Goal: Task Accomplishment & Management: Manage account settings

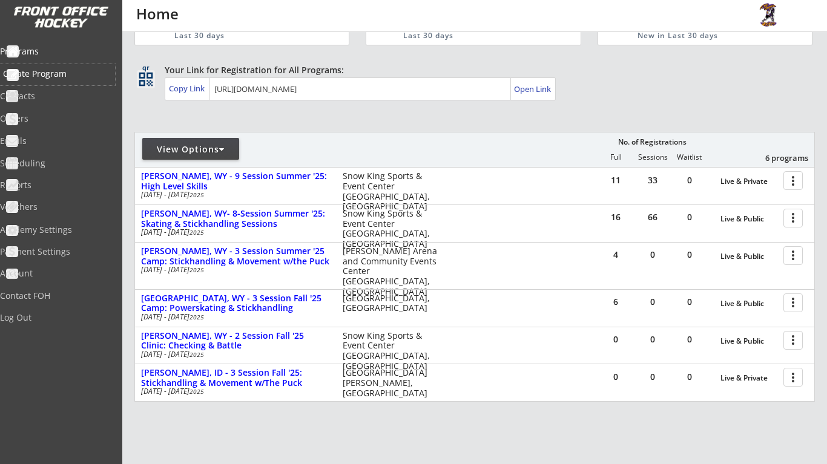
click at [85, 78] on div "Create Program" at bounding box center [57, 74] width 109 height 8
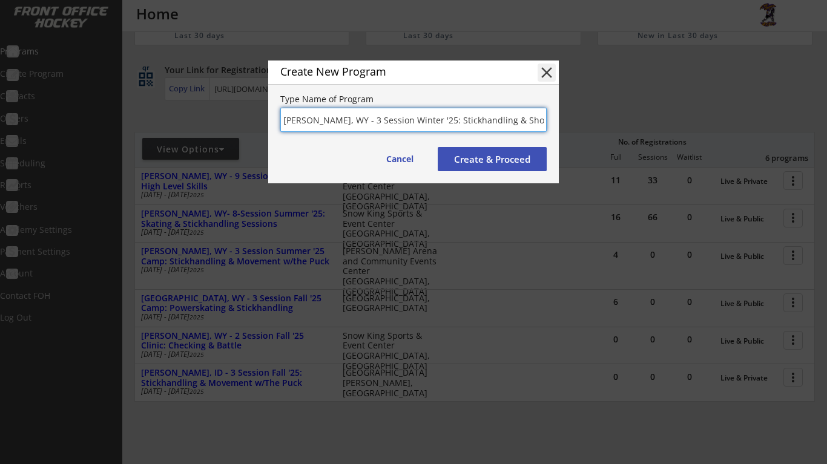
type input "[PERSON_NAME], WY - 3 Session Winter '25: Stickhandling & Shooting"
click at [487, 160] on button "Create & Proceed" at bounding box center [491, 159] width 109 height 24
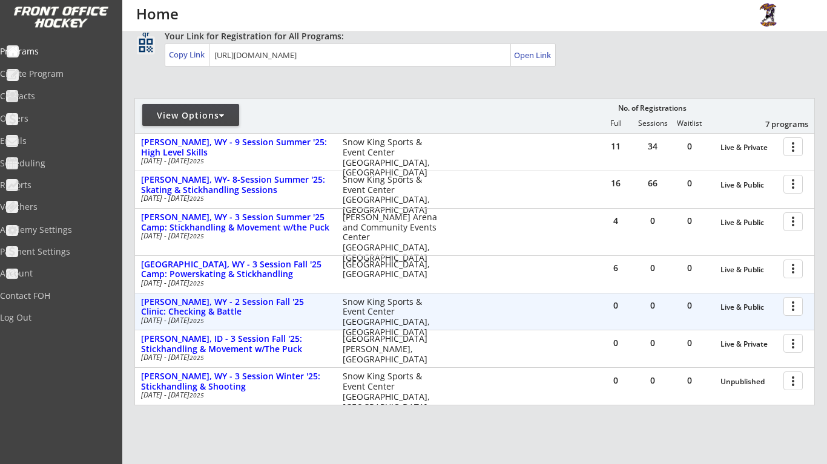
scroll to position [84, 0]
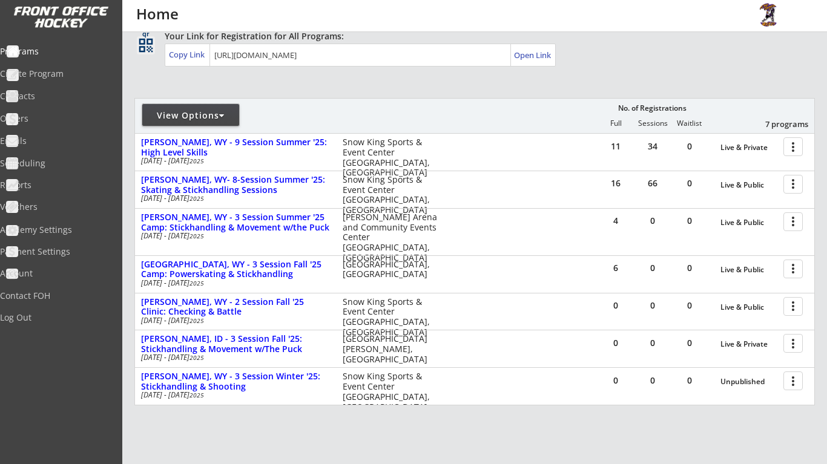
click at [219, 104] on div "View Options" at bounding box center [190, 115] width 97 height 22
select select ""Upcoming Programs""
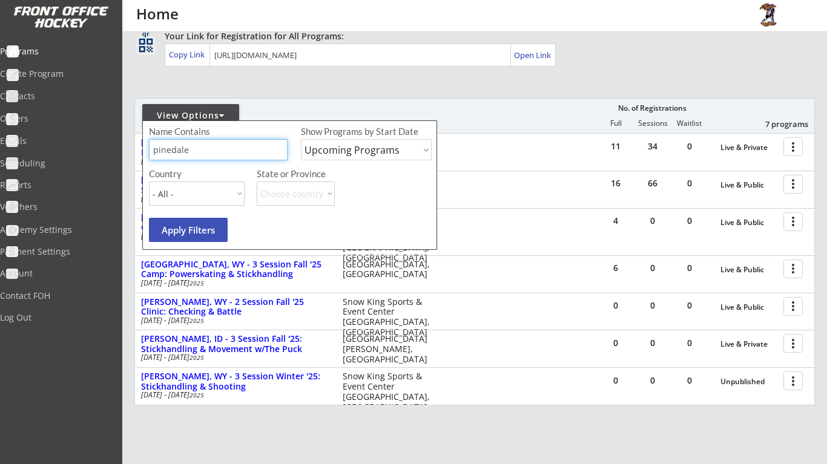
type input "pinedale"
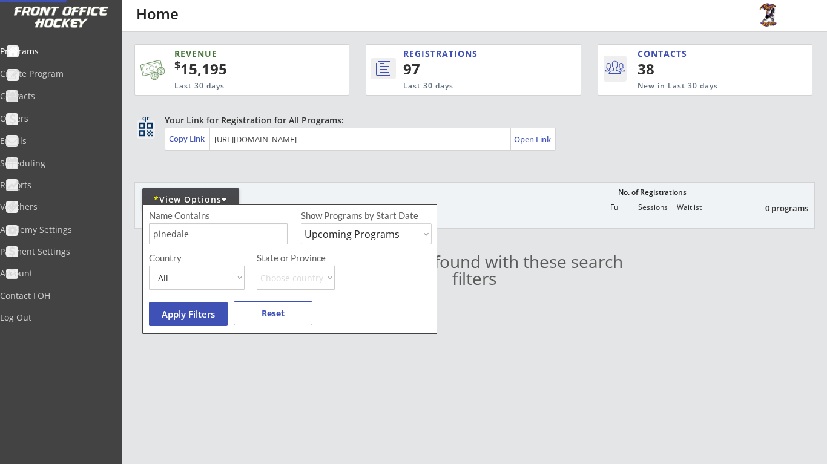
scroll to position [0, 0]
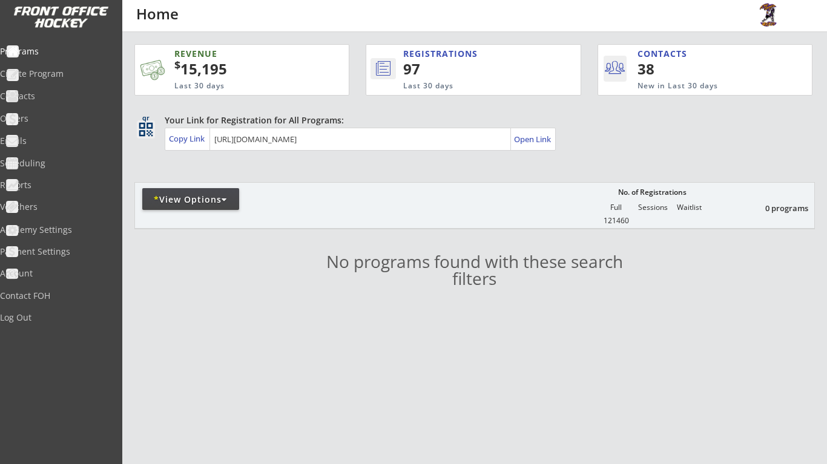
click at [232, 197] on div "* View Options" at bounding box center [190, 200] width 97 height 12
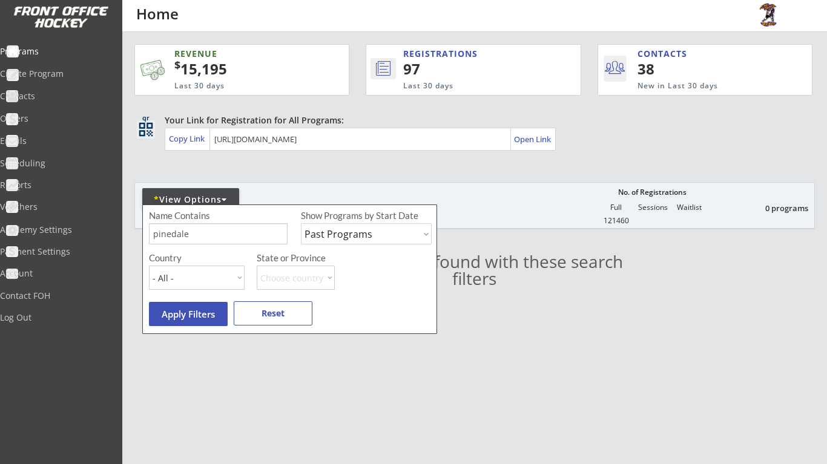
click at [211, 313] on button "Apply Filters" at bounding box center [188, 314] width 79 height 24
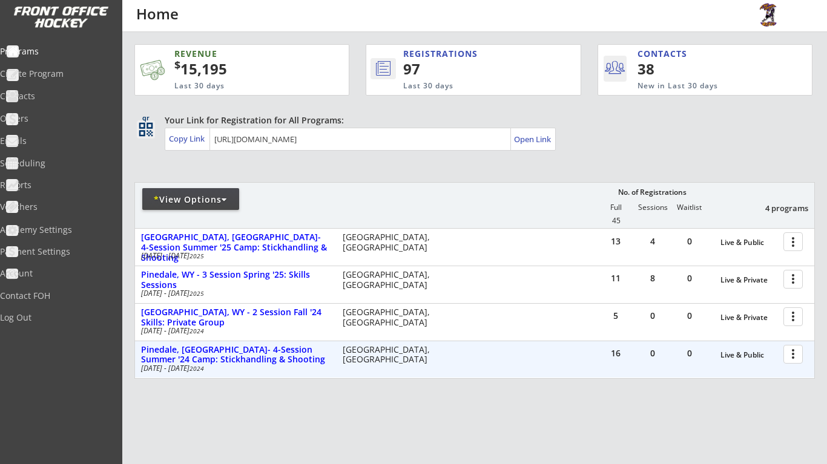
click at [790, 353] on div at bounding box center [794, 353] width 21 height 21
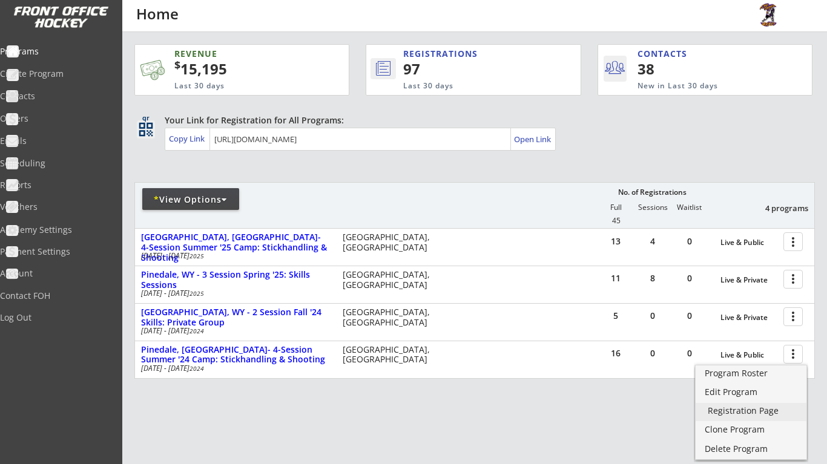
click at [765, 407] on div "Registration Page" at bounding box center [750, 411] width 87 height 8
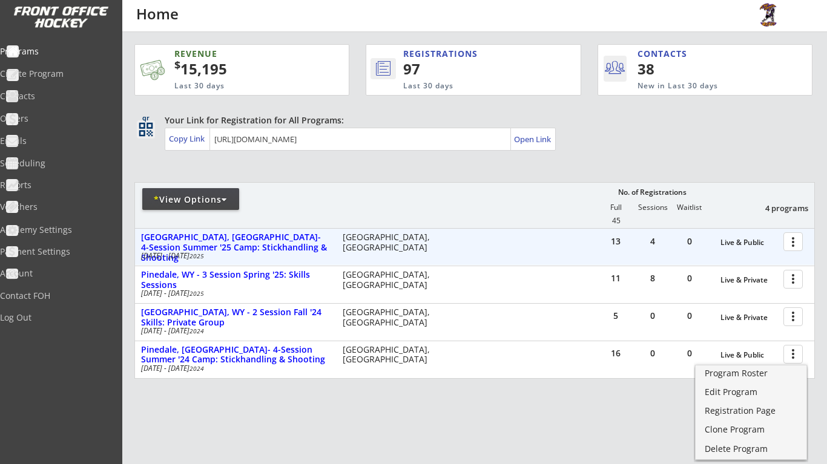
click at [792, 238] on div at bounding box center [794, 241] width 21 height 21
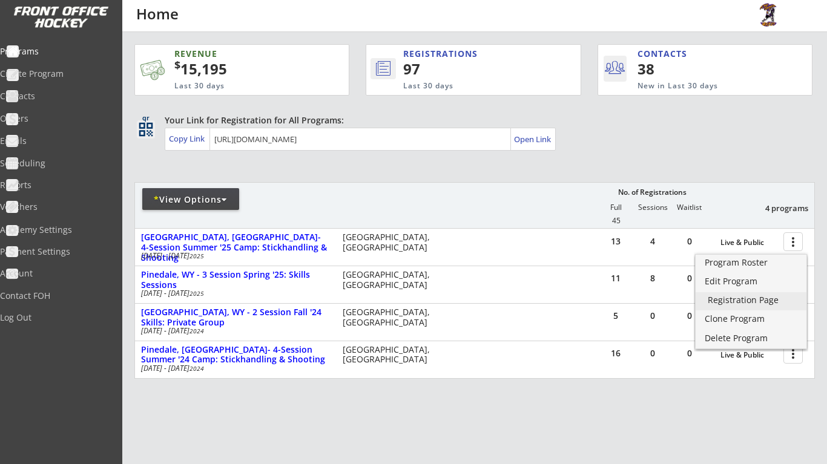
click at [767, 299] on div "Registration Page" at bounding box center [750, 300] width 87 height 8
click at [215, 168] on div "REVENUE $ 15,195 Last 30 days REGISTRATIONS 97 Last 30 days CONTACTS 38 New in …" at bounding box center [474, 268] width 680 height 473
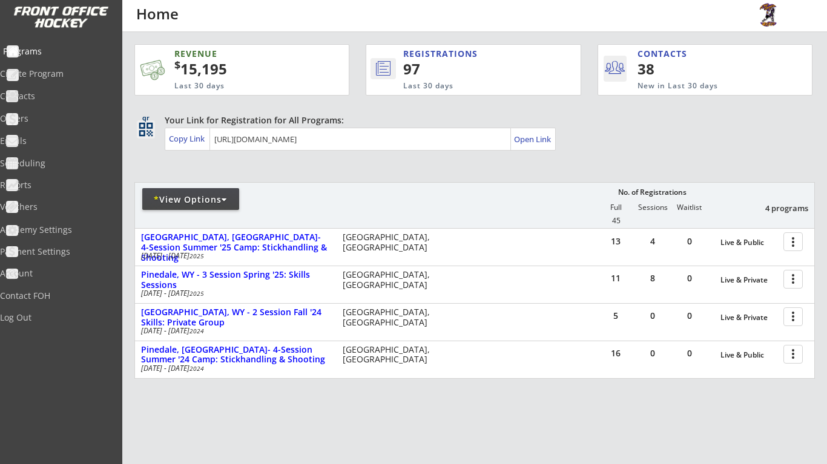
click at [68, 54] on div "Programs" at bounding box center [57, 51] width 109 height 8
click at [233, 196] on div "* View Options" at bounding box center [190, 200] width 97 height 12
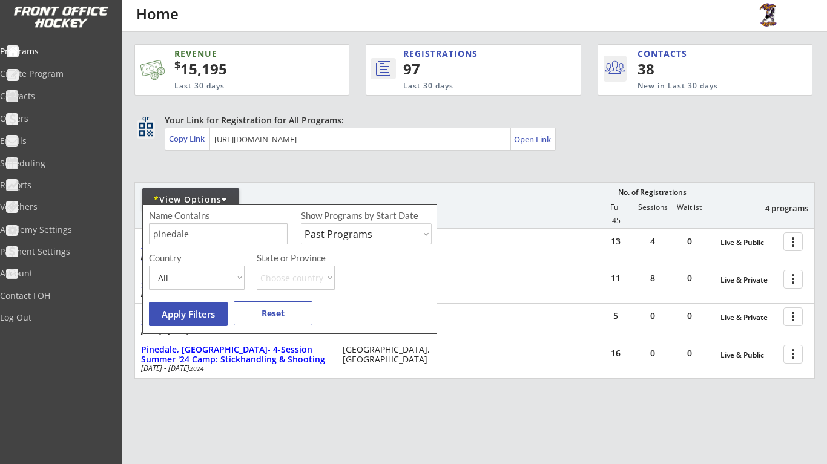
select select ""Upcoming Programs""
click at [241, 239] on input "input" at bounding box center [218, 233] width 139 height 21
click at [273, 309] on button "Reset" at bounding box center [273, 313] width 79 height 24
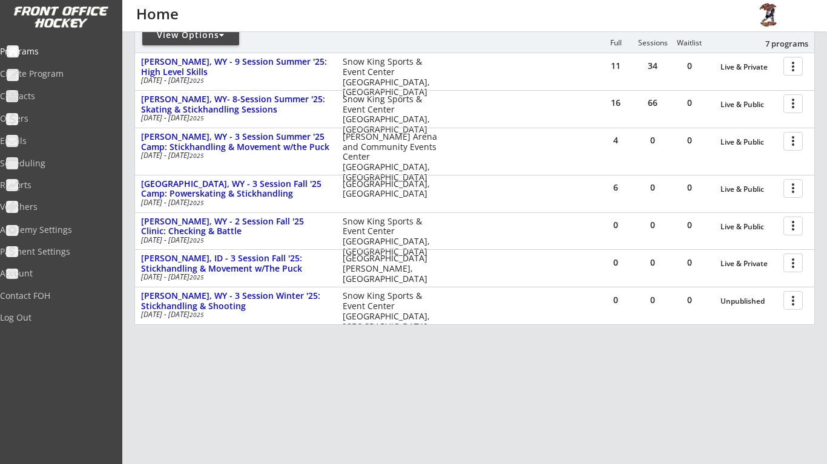
scroll to position [165, 0]
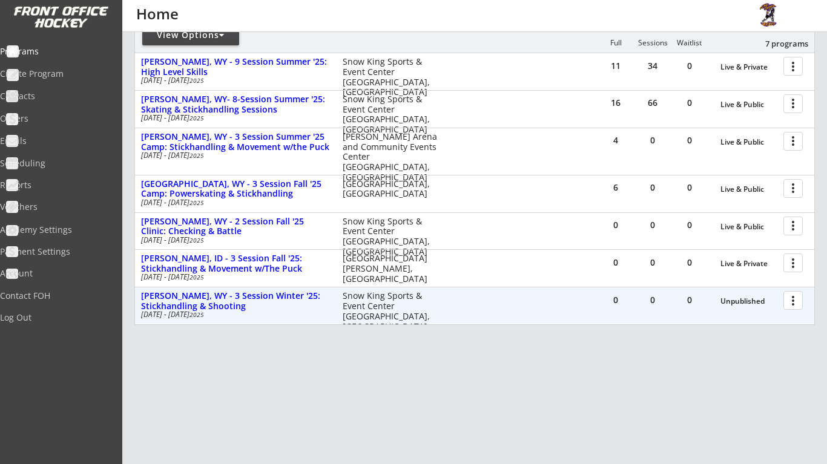
click at [787, 299] on div at bounding box center [794, 299] width 21 height 21
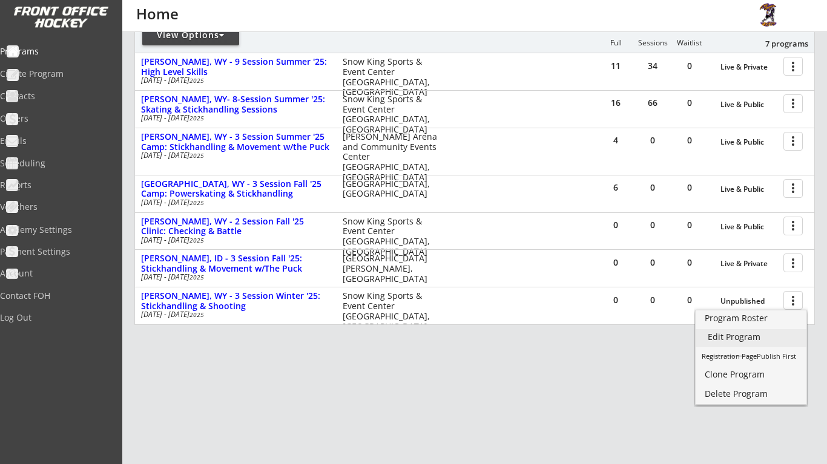
click at [763, 341] on link "Edit Program" at bounding box center [750, 338] width 111 height 18
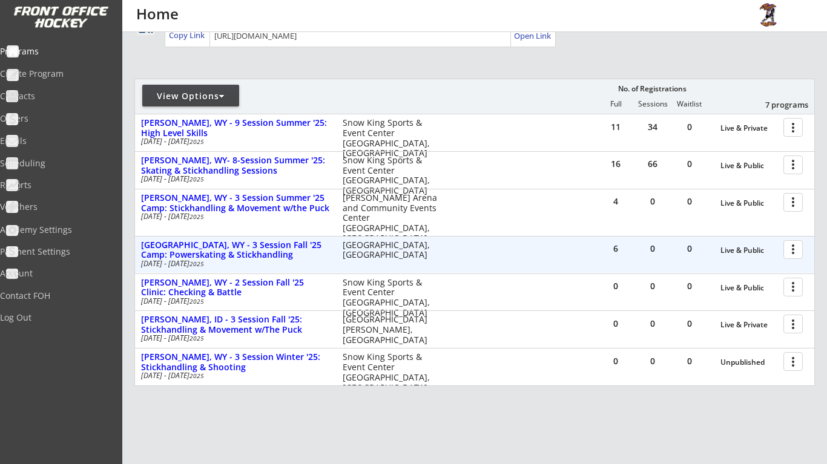
scroll to position [111, 0]
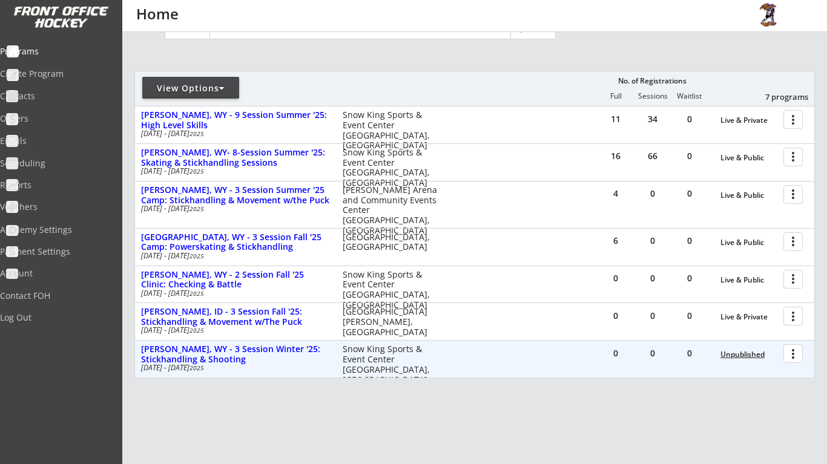
click at [756, 355] on div "Unpublished" at bounding box center [748, 354] width 57 height 8
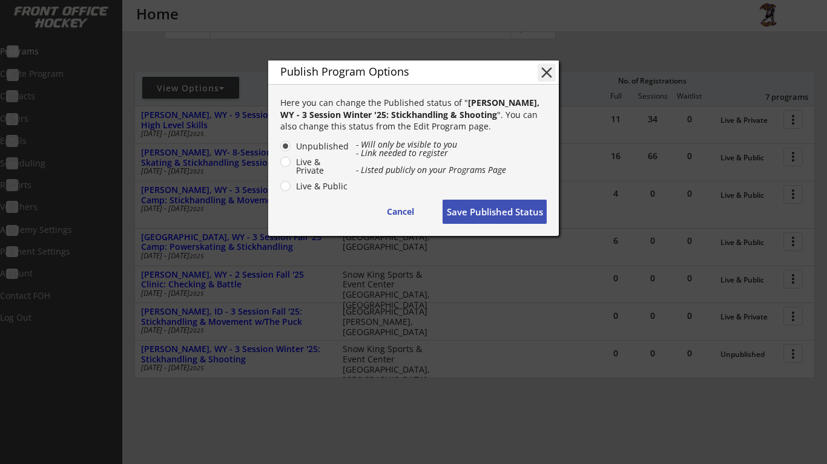
click at [292, 160] on label "Live & Private" at bounding box center [320, 166] width 57 height 17
click at [279, 150] on input "Live & Private" at bounding box center [275, 146] width 8 height 8
radio input "true"
click at [476, 206] on button "Save Published Status" at bounding box center [494, 212] width 104 height 24
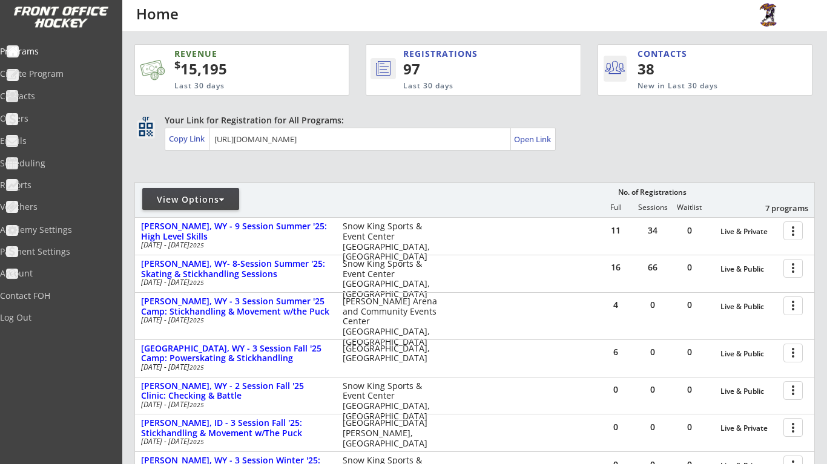
scroll to position [0, 0]
click at [224, 198] on div at bounding box center [221, 199] width 5 height 8
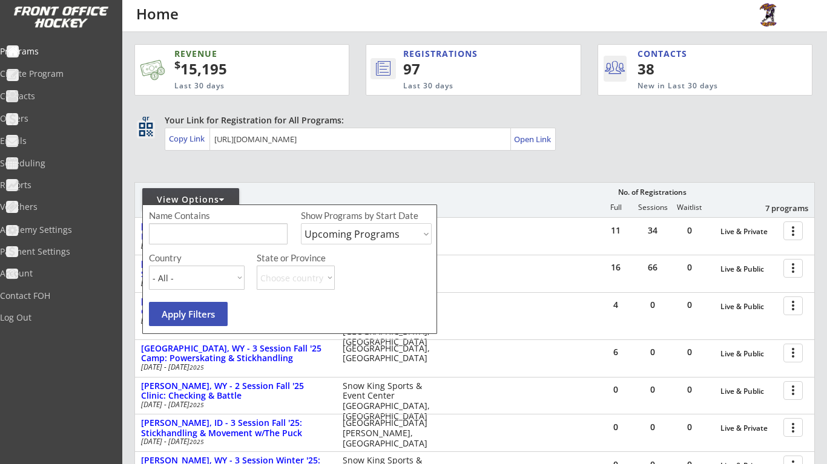
select select ""Past Programs""
click at [175, 317] on button "Apply Filters" at bounding box center [188, 314] width 79 height 24
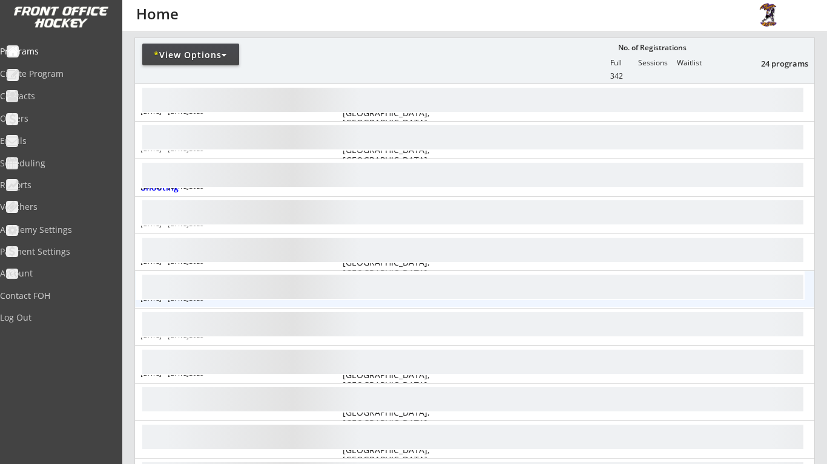
scroll to position [146, 0]
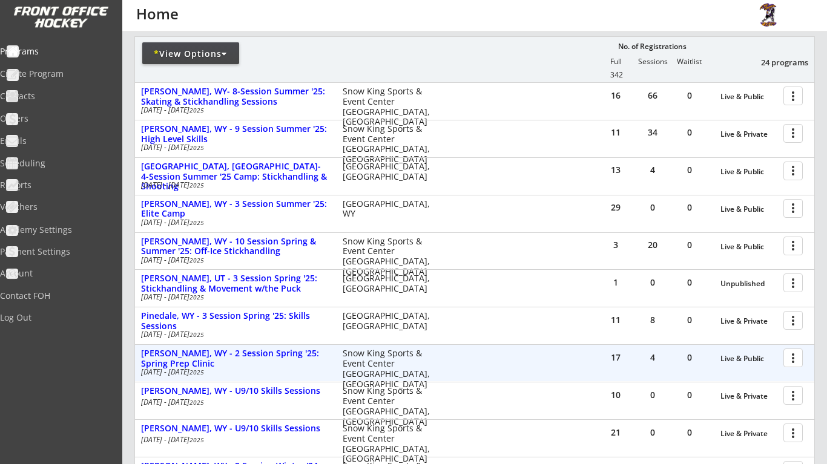
click at [794, 356] on div at bounding box center [794, 357] width 21 height 21
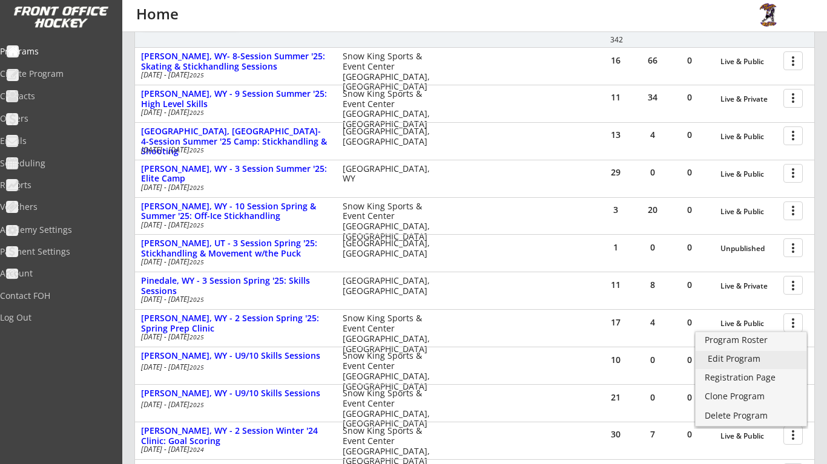
scroll to position [183, 0]
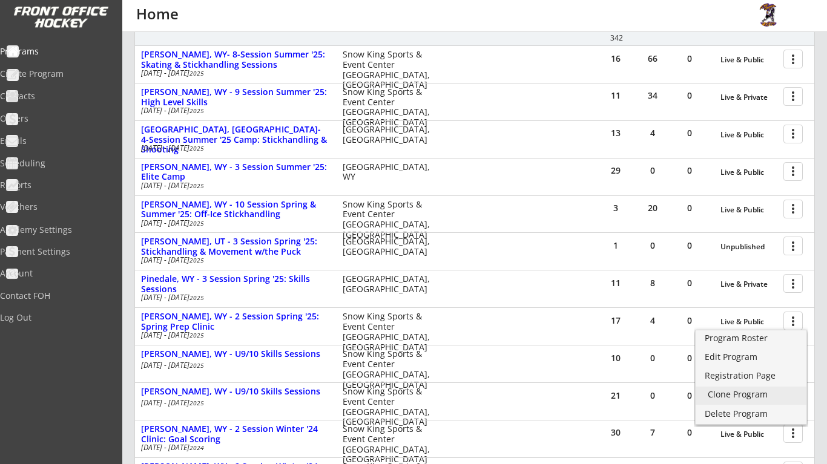
click at [763, 396] on div "Clone Program" at bounding box center [750, 394] width 87 height 8
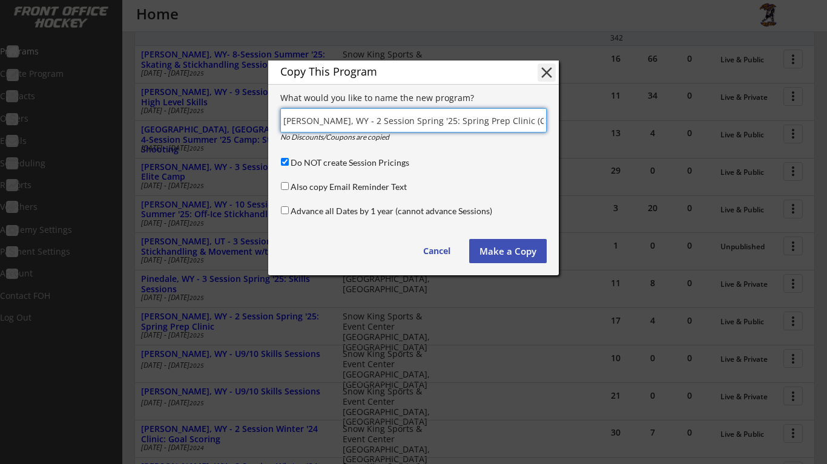
click at [284, 160] on input "Do NOT create Session Pricings" at bounding box center [285, 162] width 8 height 8
checkbox input "false"
click at [529, 258] on button "Make a Copy" at bounding box center [507, 251] width 77 height 24
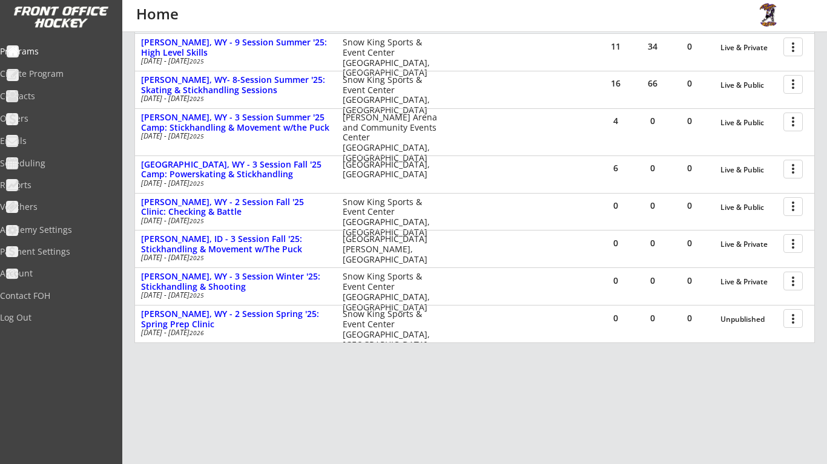
scroll to position [182, 0]
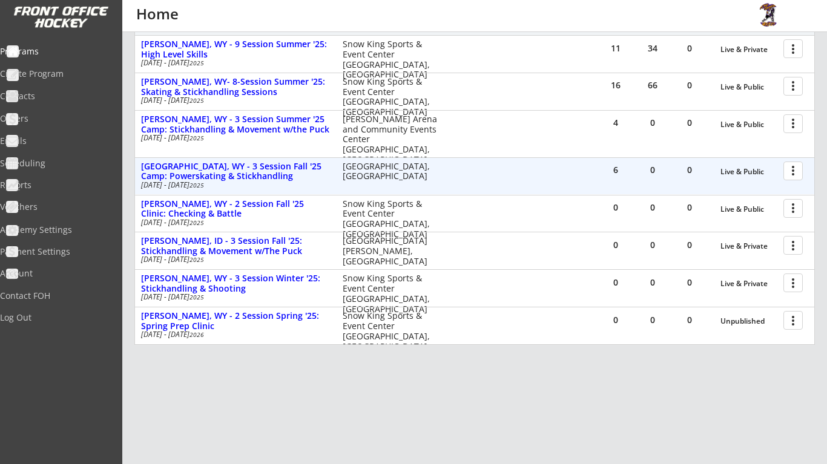
click at [787, 164] on div at bounding box center [794, 170] width 21 height 21
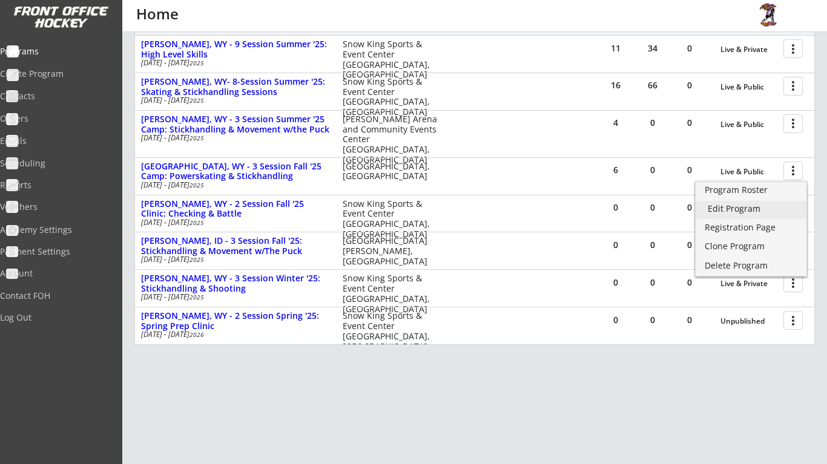
click at [757, 211] on div "Edit Program" at bounding box center [750, 209] width 87 height 8
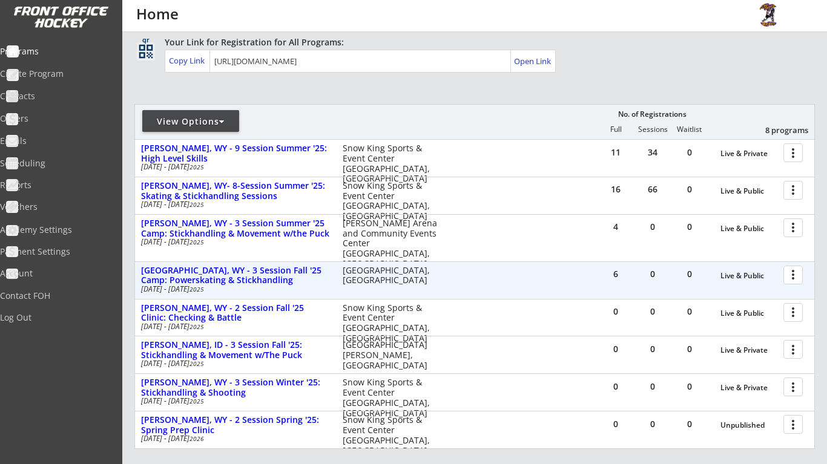
scroll to position [82, 0]
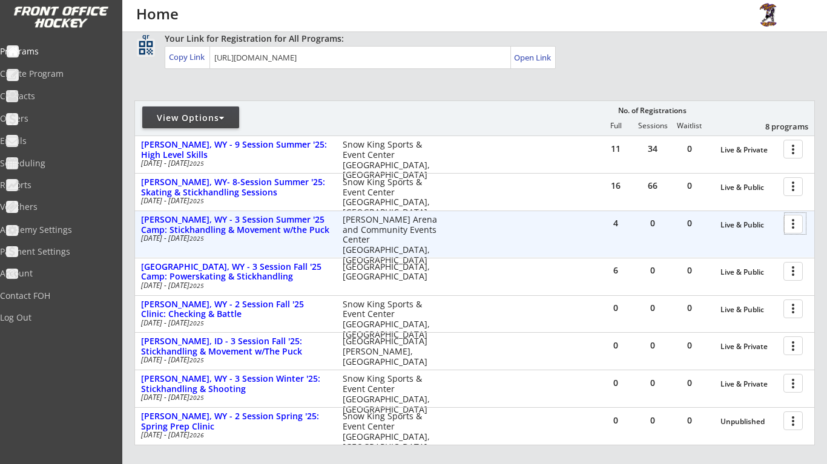
click at [798, 227] on div at bounding box center [794, 223] width 21 height 21
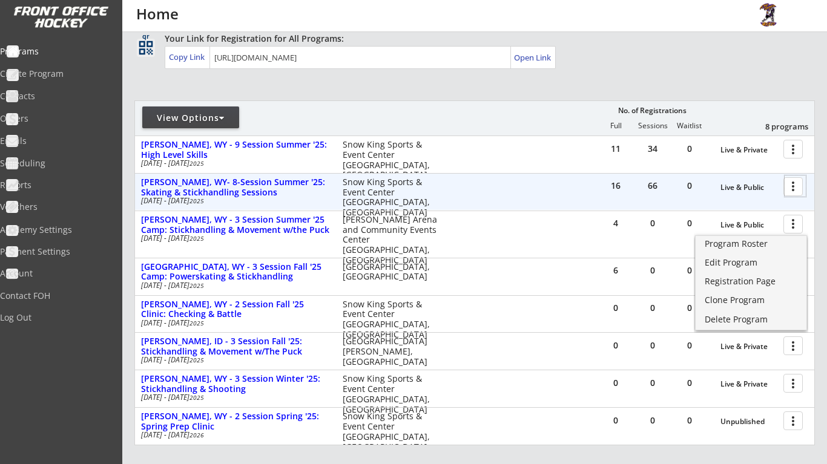
click at [799, 190] on div at bounding box center [794, 185] width 21 height 21
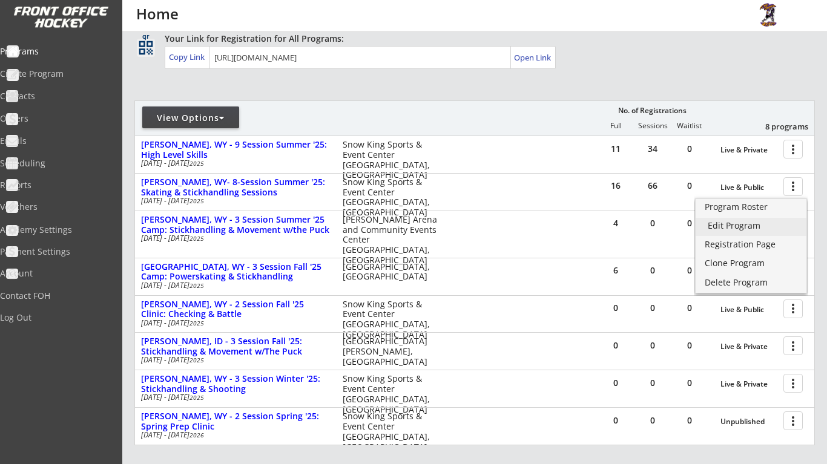
click at [772, 226] on div "Edit Program" at bounding box center [750, 225] width 87 height 8
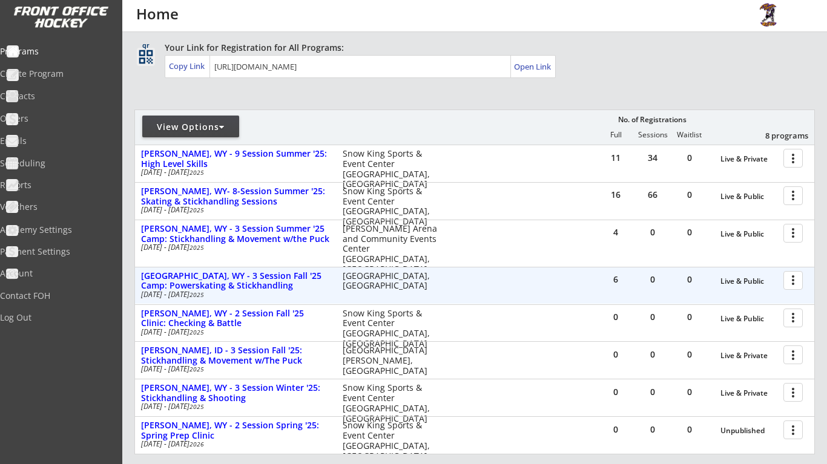
scroll to position [88, 0]
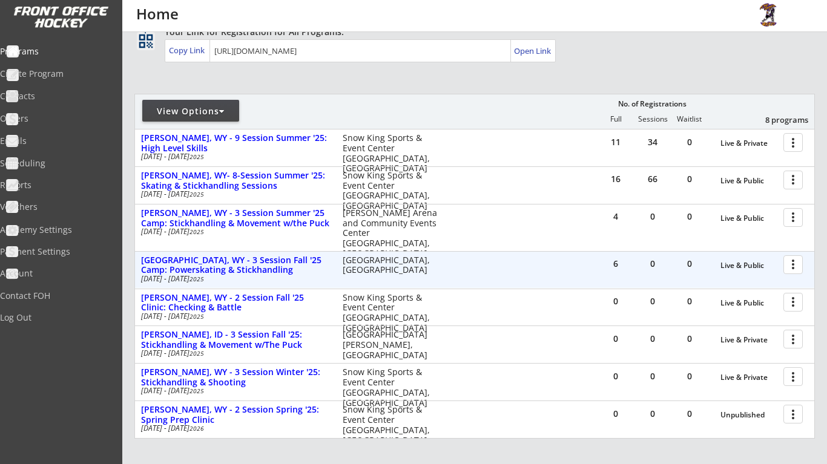
click at [787, 262] on div at bounding box center [794, 264] width 21 height 21
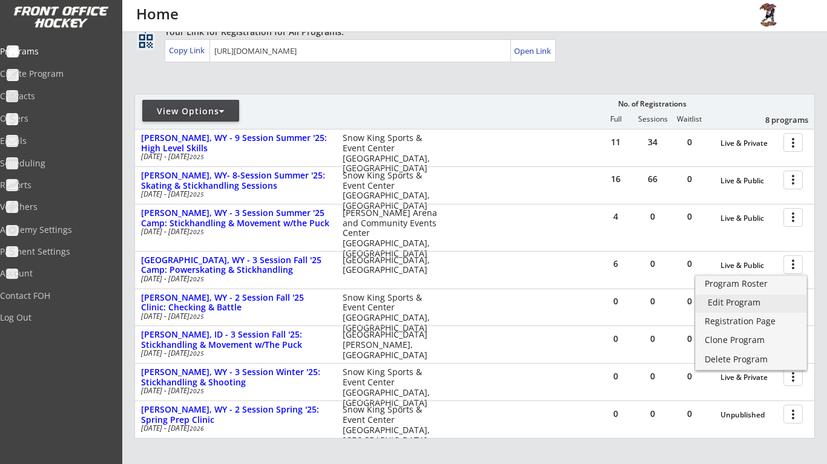
click at [765, 304] on div "Edit Program" at bounding box center [750, 302] width 87 height 8
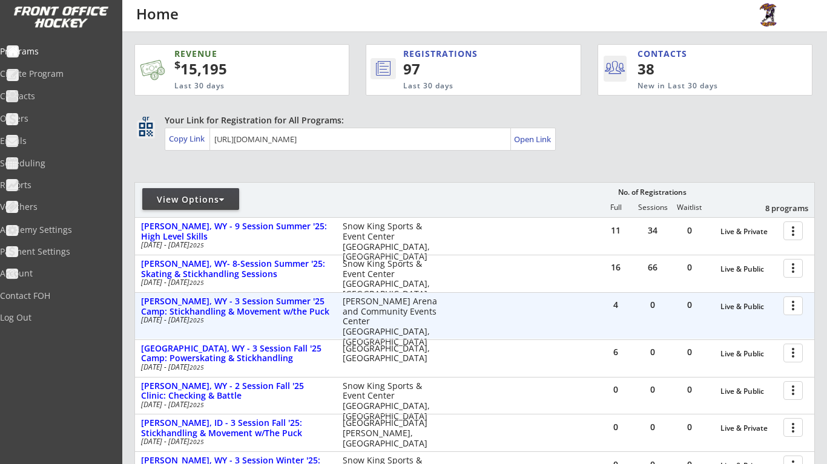
click at [796, 309] on div at bounding box center [794, 305] width 21 height 21
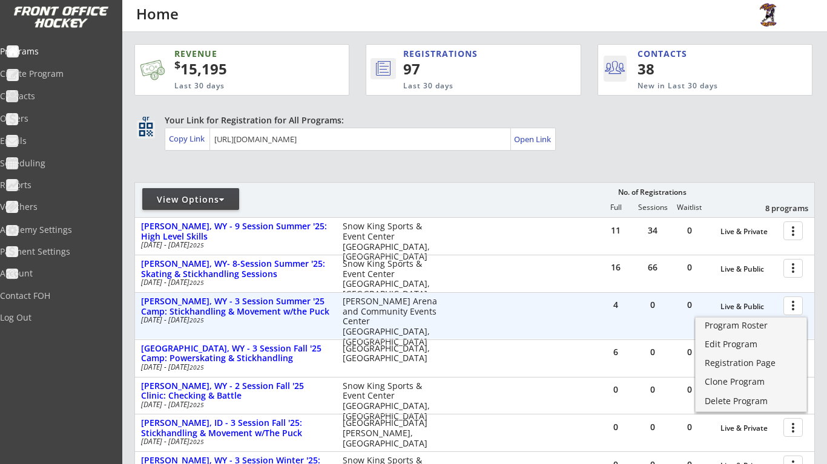
click at [577, 307] on div "4 0 0 Live & Public more_vert [PERSON_NAME], WY - 3 Session Summer '25 Camp: St…" at bounding box center [474, 316] width 679 height 46
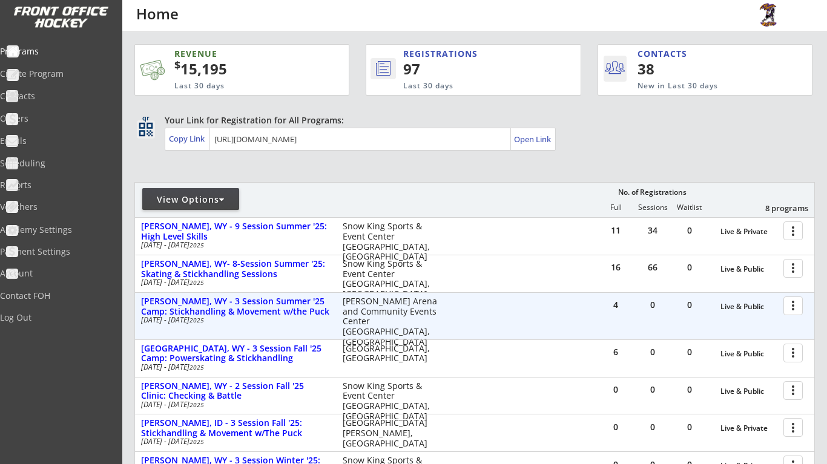
click at [788, 305] on div at bounding box center [794, 305] width 21 height 21
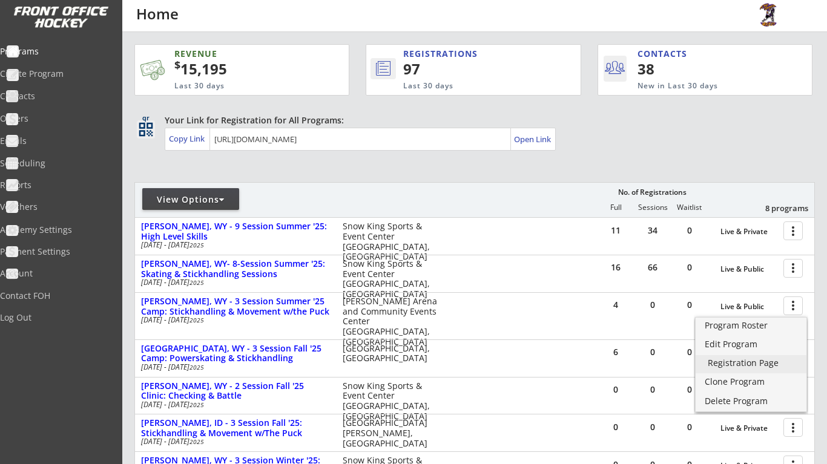
click at [762, 360] on div "Registration Page" at bounding box center [750, 363] width 87 height 8
click at [776, 333] on link "Program Roster" at bounding box center [750, 327] width 111 height 18
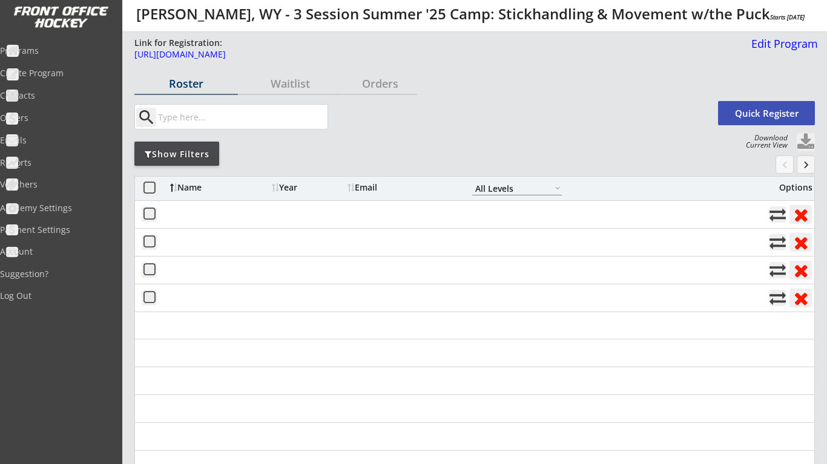
select select ""All Levels""
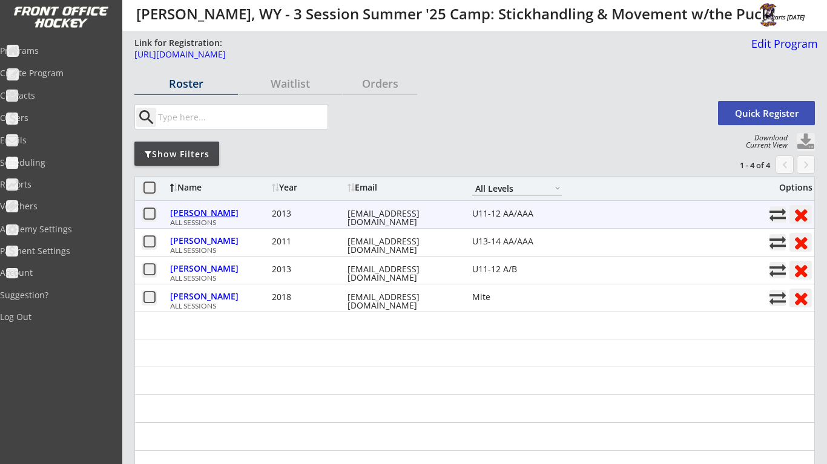
click at [212, 220] on div "Corso, Jacob" at bounding box center [219, 214] width 99 height 16
select select ""U11-12 AA/AAA""
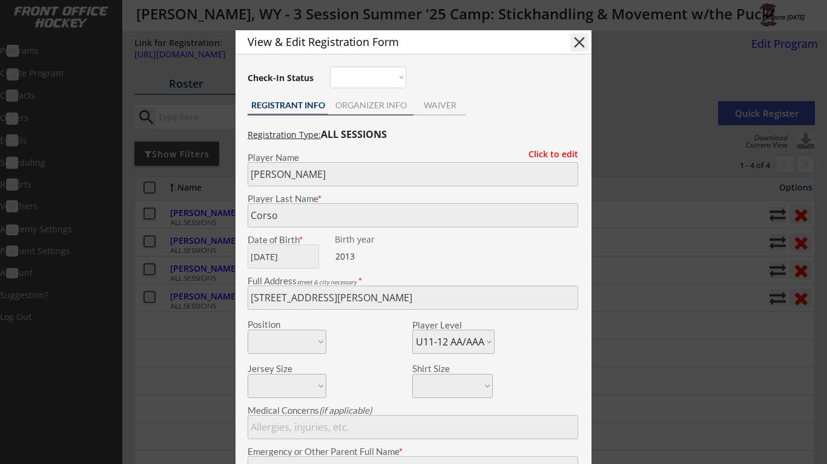
click at [361, 110] on div "ORGANIZER INFO" at bounding box center [370, 106] width 85 height 18
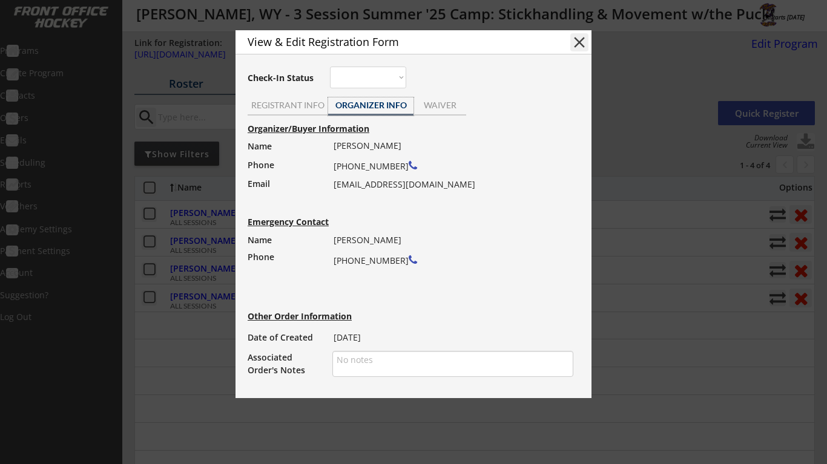
click at [581, 38] on button "close" at bounding box center [579, 42] width 18 height 18
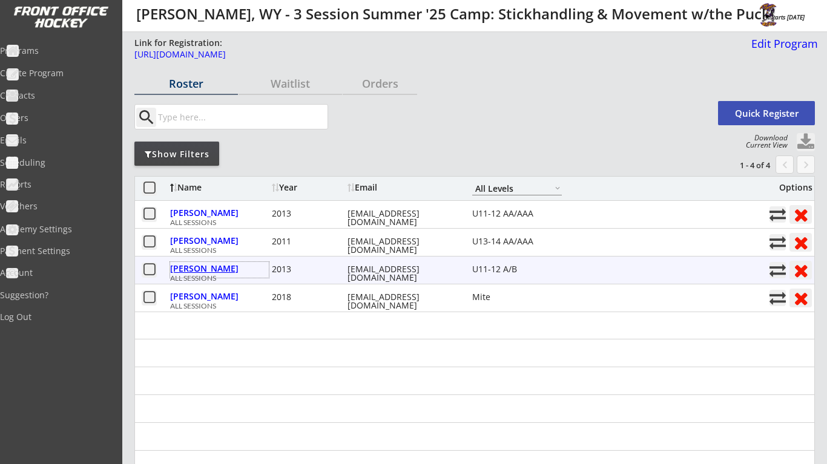
click at [217, 264] on div "Straub, Oliver" at bounding box center [219, 268] width 99 height 8
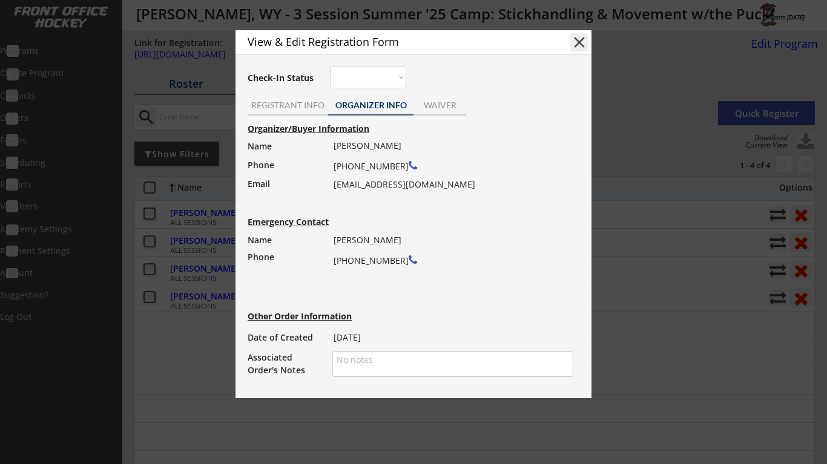
click at [580, 39] on button "close" at bounding box center [579, 42] width 18 height 18
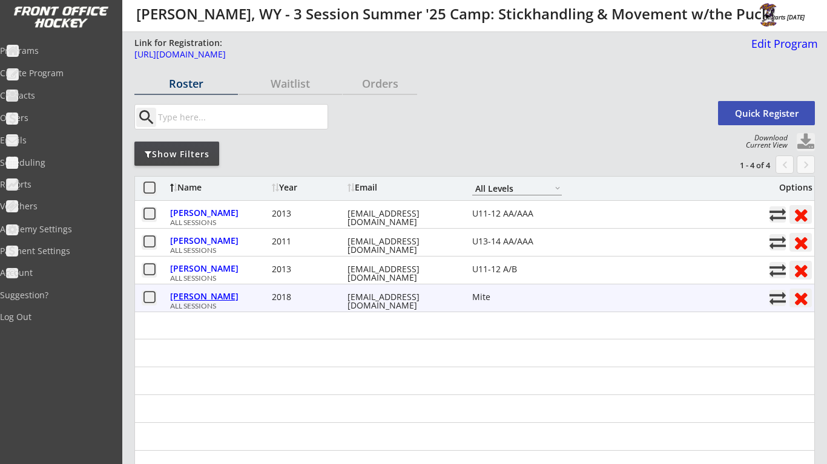
click at [231, 297] on div "Wichern, Ronin" at bounding box center [219, 296] width 99 height 8
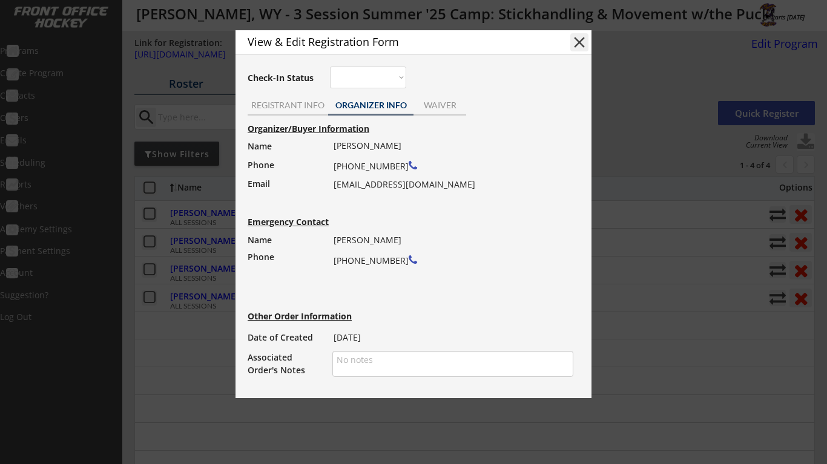
click at [573, 39] on button "close" at bounding box center [579, 42] width 18 height 18
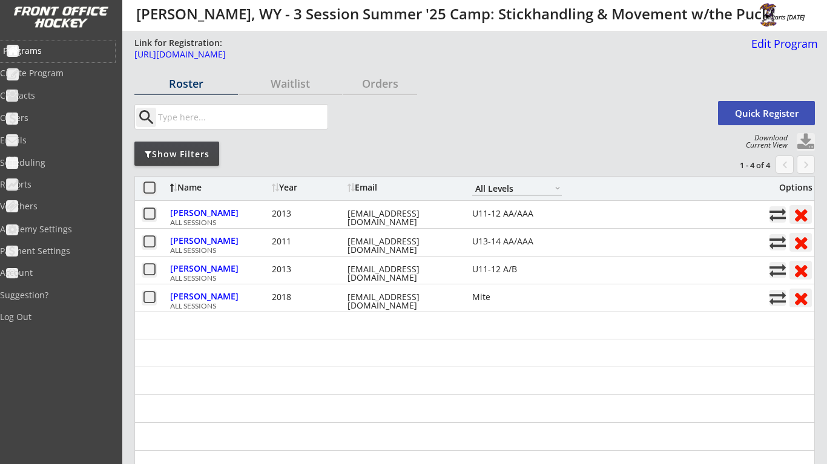
click at [58, 44] on div "Programs" at bounding box center [57, 51] width 115 height 21
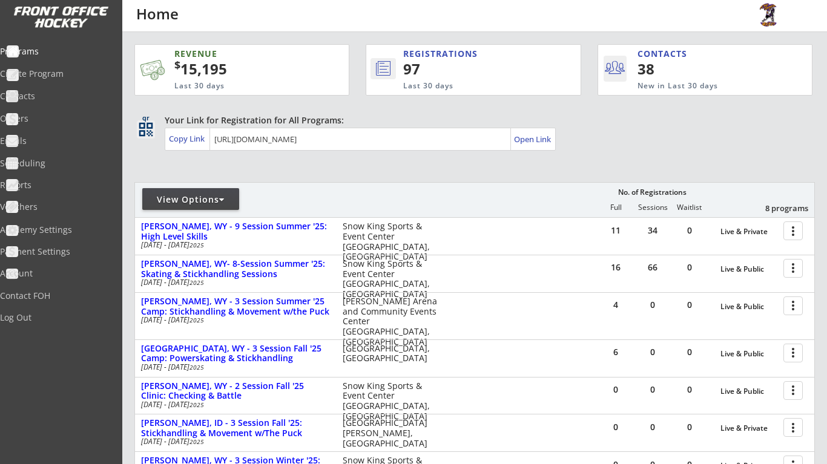
scroll to position [5, 0]
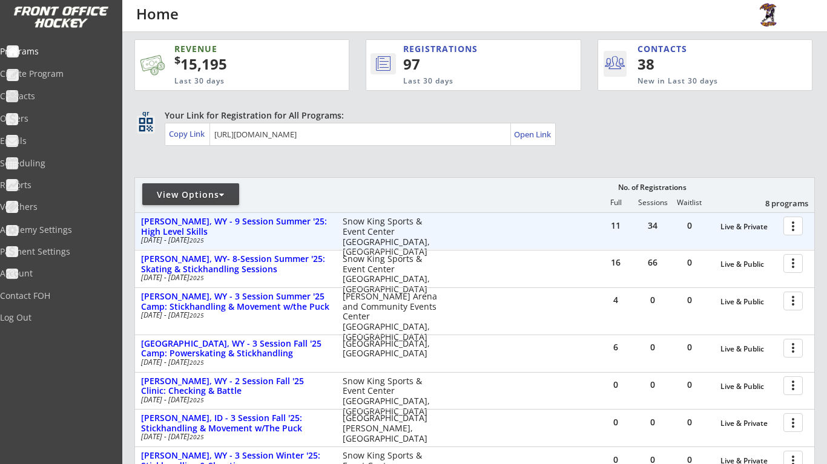
click at [791, 223] on div at bounding box center [794, 225] width 21 height 21
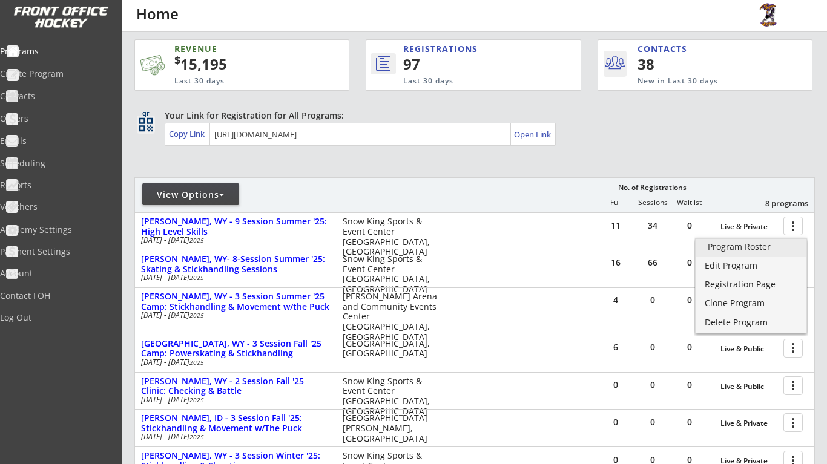
click at [757, 246] on div "Program Roster" at bounding box center [750, 247] width 87 height 8
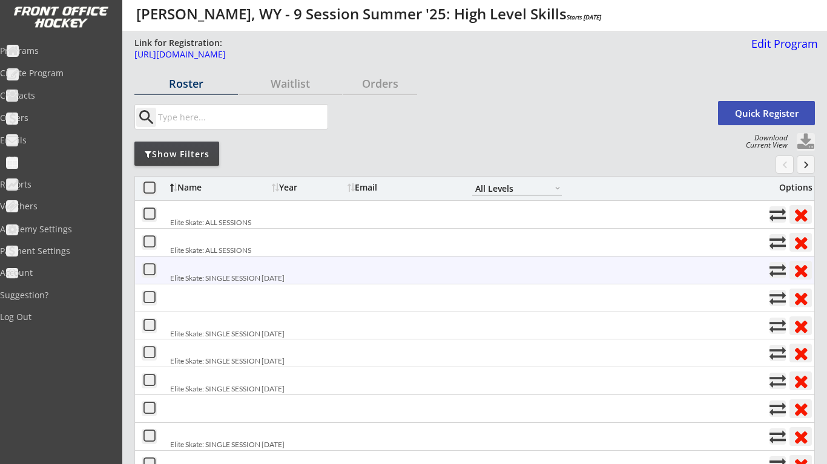
select select ""All Levels""
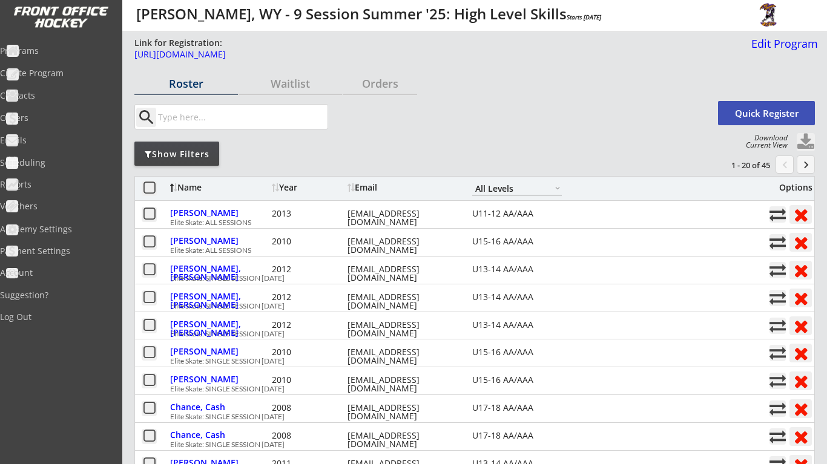
click at [194, 149] on div "Show Filters" at bounding box center [176, 154] width 85 height 12
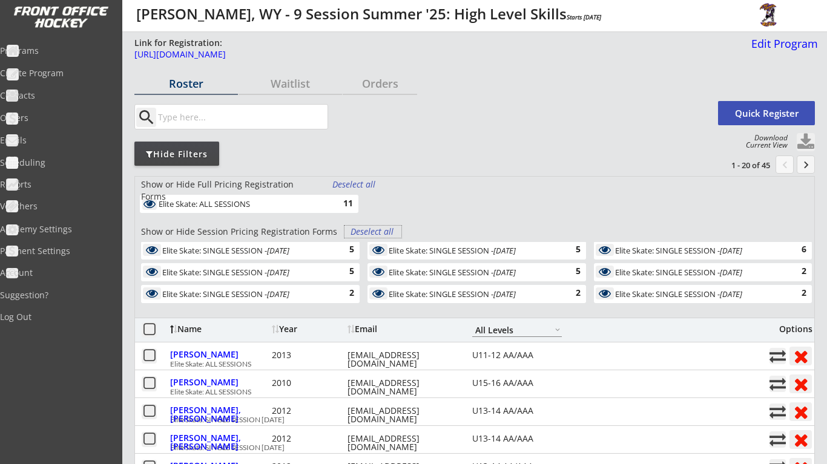
click at [364, 228] on div "Deselect all" at bounding box center [372, 232] width 45 height 12
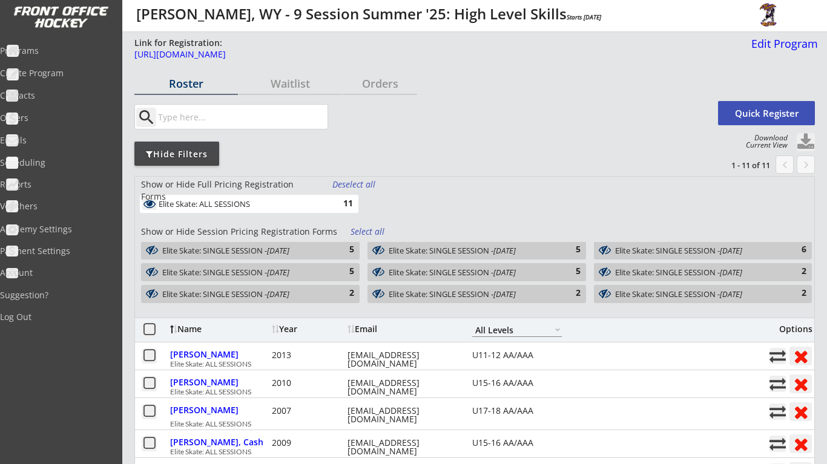
click at [484, 272] on div "Elite Skate: SINGLE SESSION - [DATE]" at bounding box center [469, 272] width 163 height 8
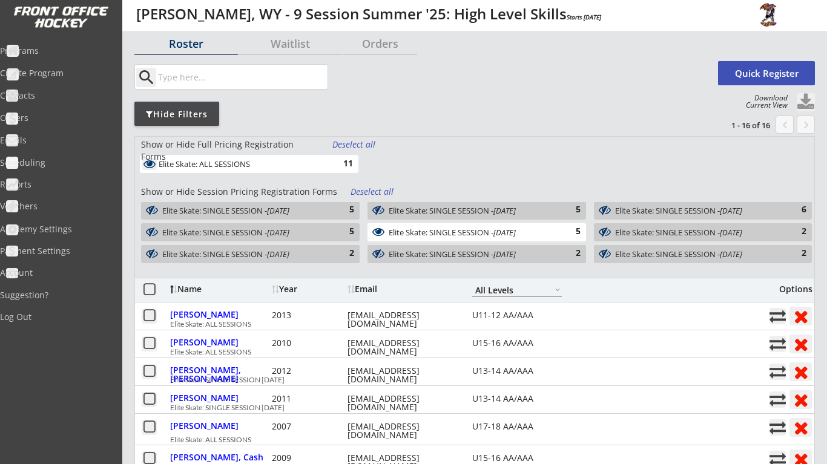
scroll to position [50, 0]
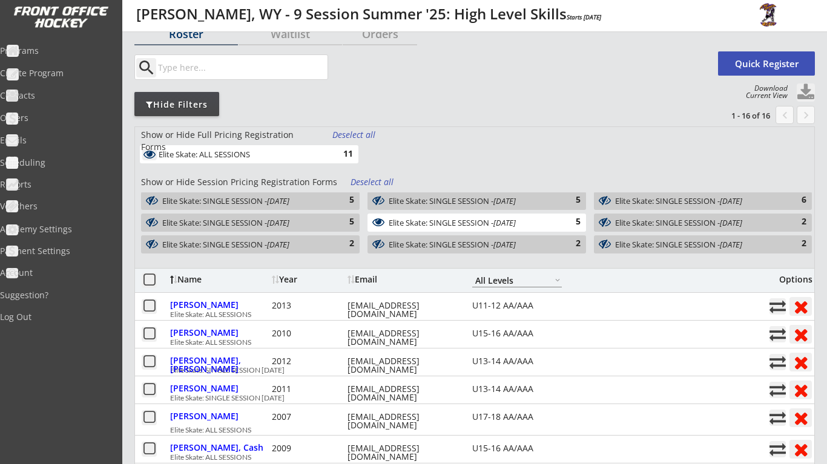
click at [804, 90] on button at bounding box center [805, 93] width 18 height 18
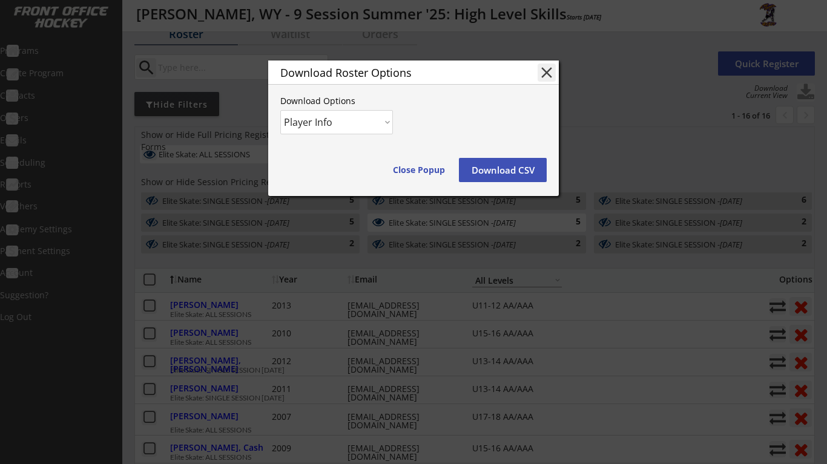
select select ""Player and Order Info""
click at [513, 168] on button "Download CSV" at bounding box center [503, 170] width 88 height 24
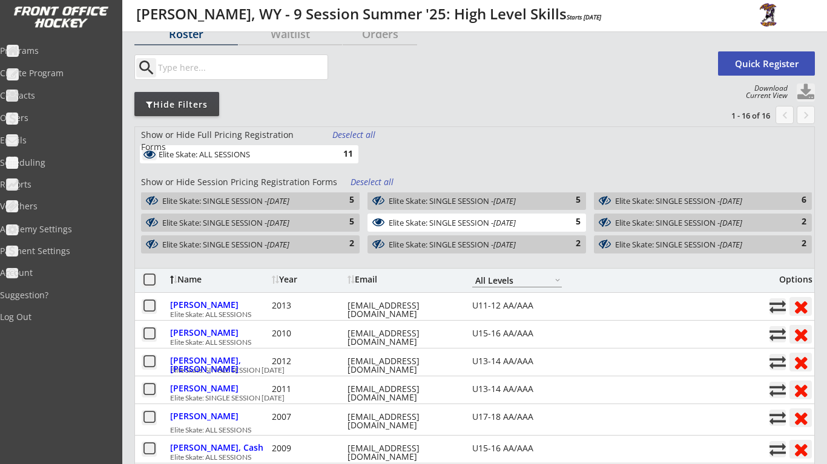
click at [28, 356] on div "Programs Create Program Contacts Orders Emails Scheduling Reports Vouchers Acad…" at bounding box center [61, 232] width 122 height 464
click at [63, 50] on div "Programs" at bounding box center [57, 51] width 109 height 8
